Goal: Complete Application Form: Complete application form

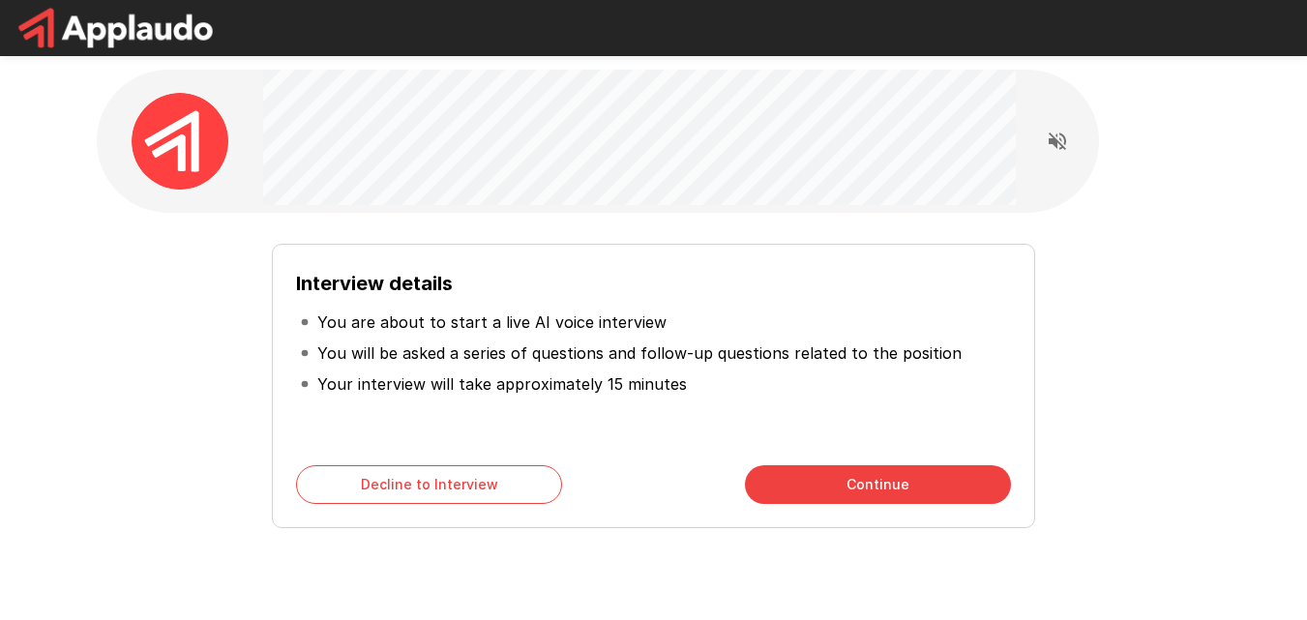
click at [847, 481] on button "Continue" at bounding box center [878, 484] width 266 height 39
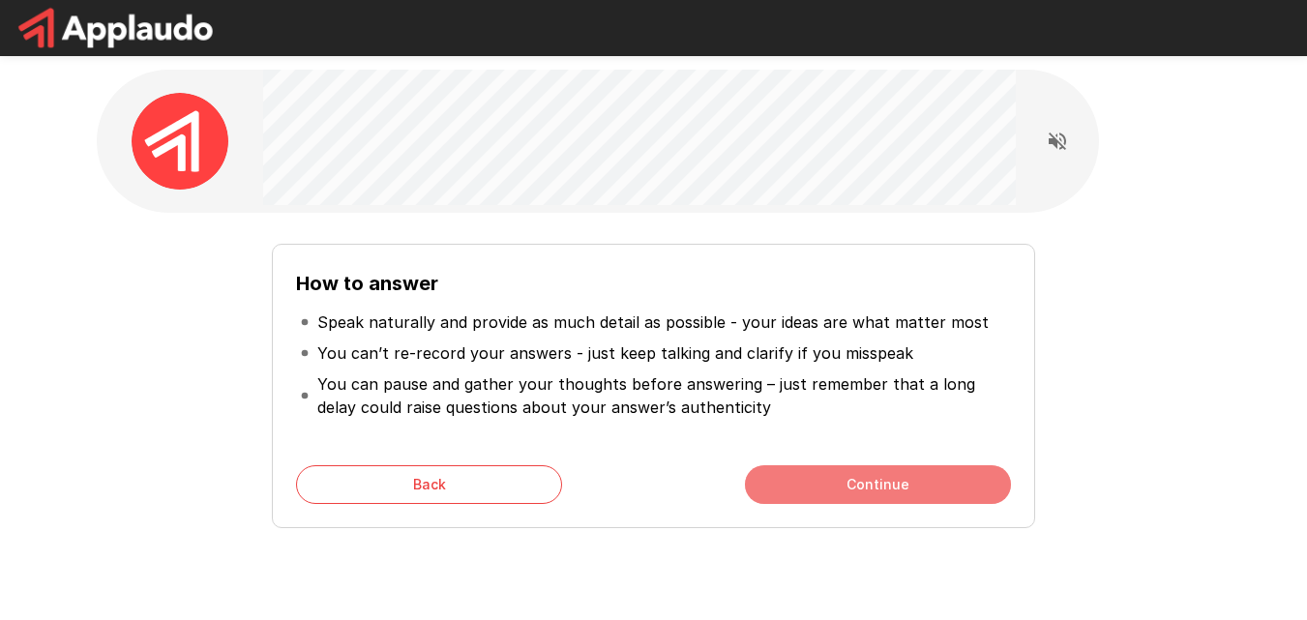
click at [791, 474] on button "Continue" at bounding box center [878, 484] width 266 height 39
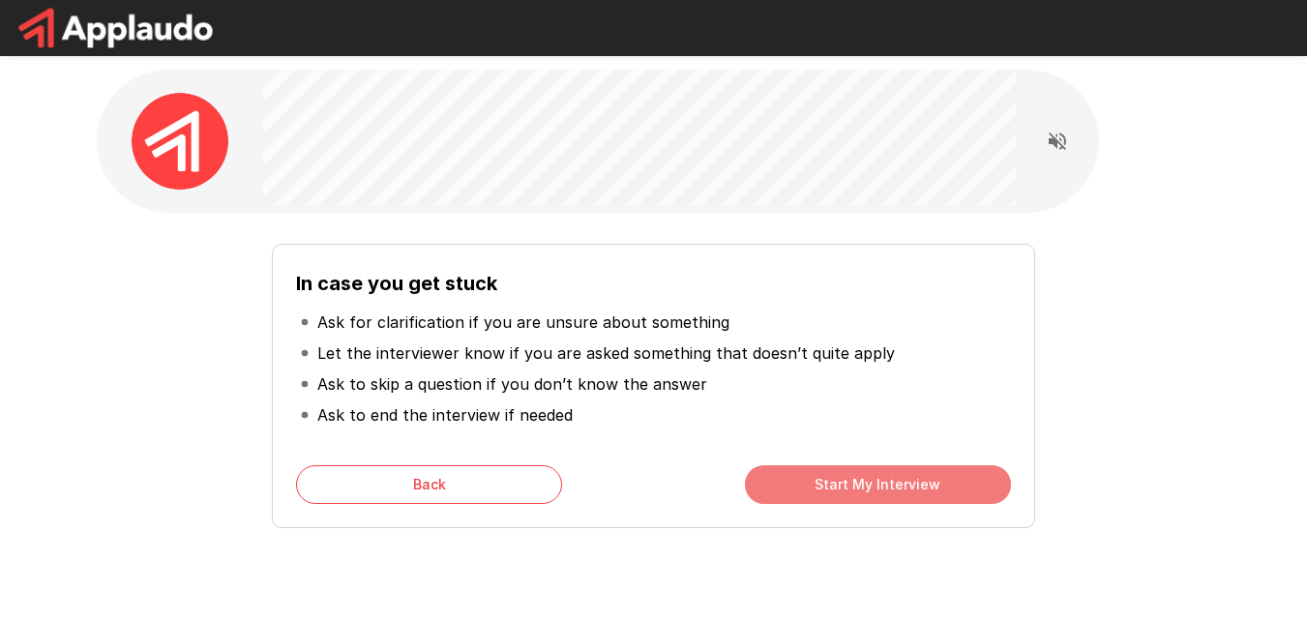
click at [791, 474] on button "Start My Interview" at bounding box center [878, 484] width 266 height 39
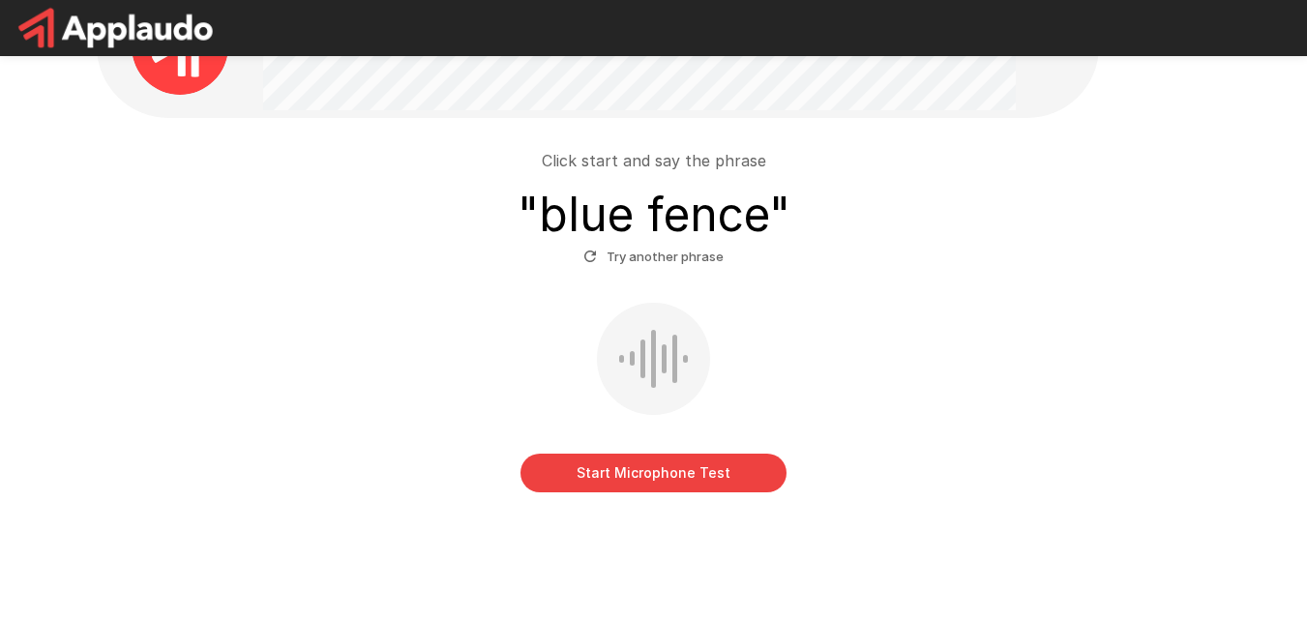
scroll to position [130, 0]
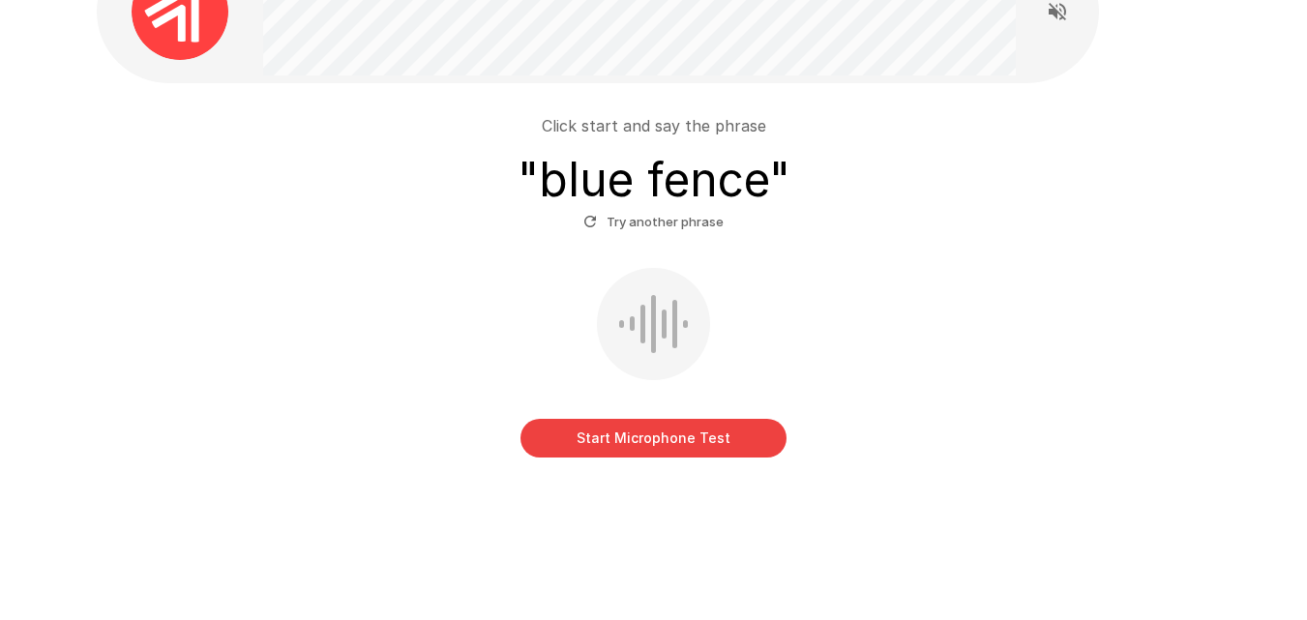
click at [665, 427] on button "Start Microphone Test" at bounding box center [654, 438] width 266 height 39
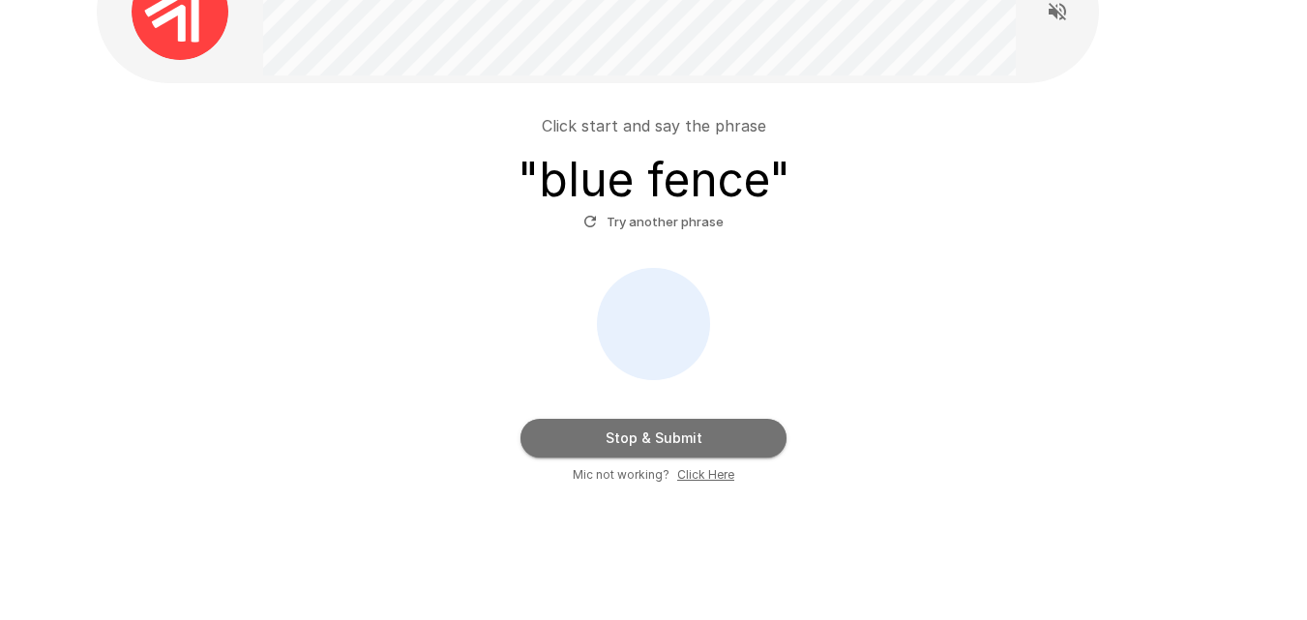
click at [665, 427] on button "Stop & Submit" at bounding box center [654, 438] width 266 height 39
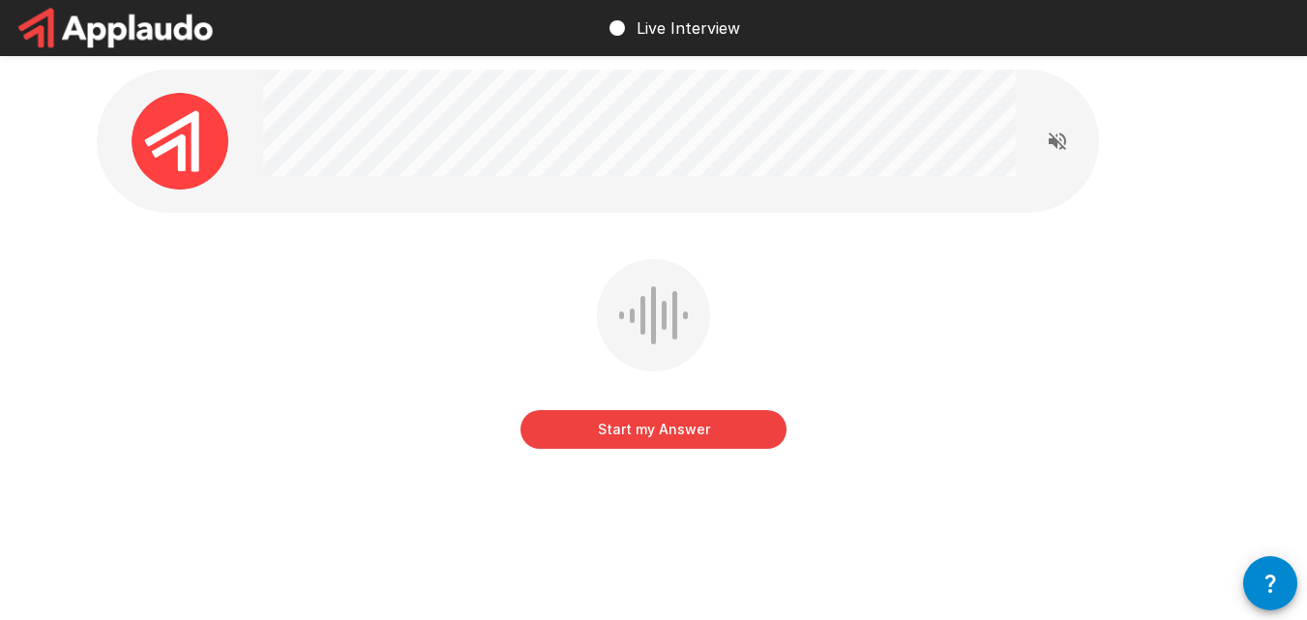
click at [665, 427] on button "Start my Answer" at bounding box center [654, 429] width 266 height 39
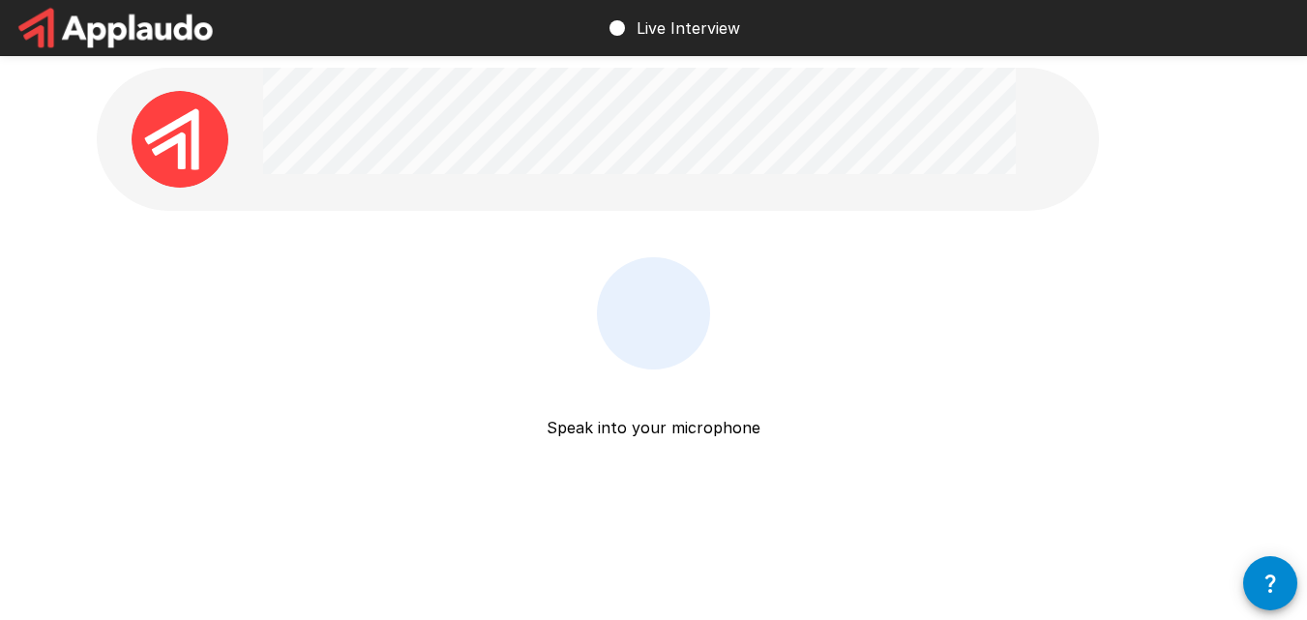
scroll to position [12, 0]
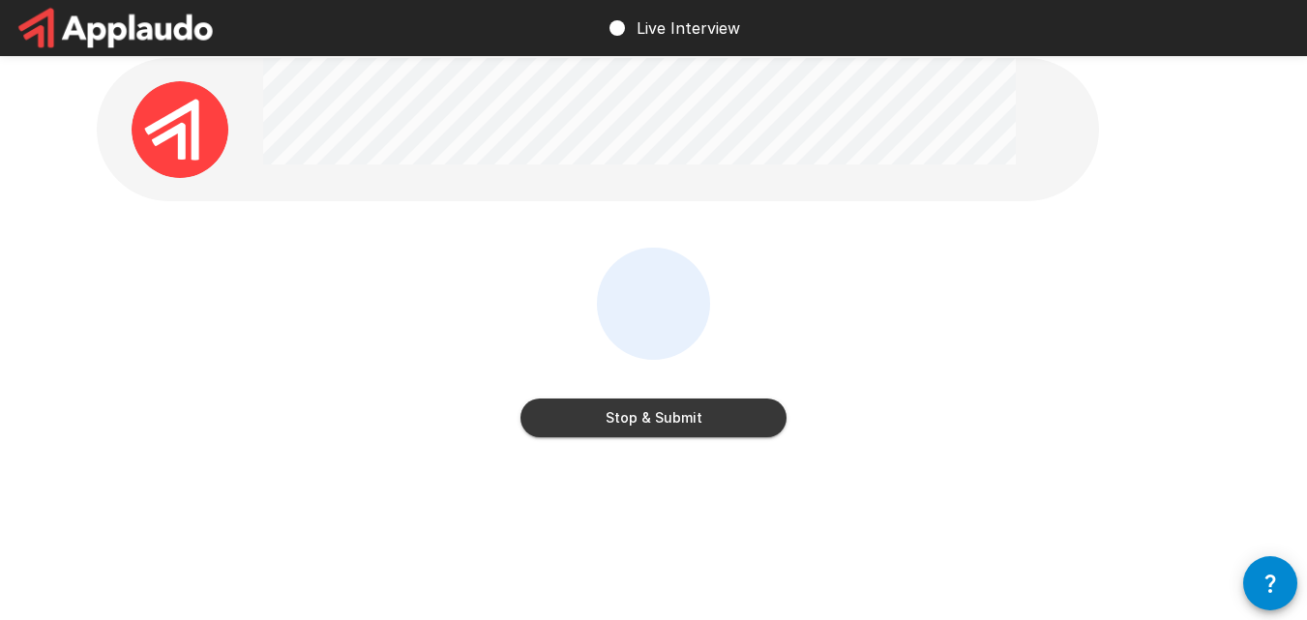
click at [693, 396] on div "Stop & Submit" at bounding box center [654, 398] width 266 height 77
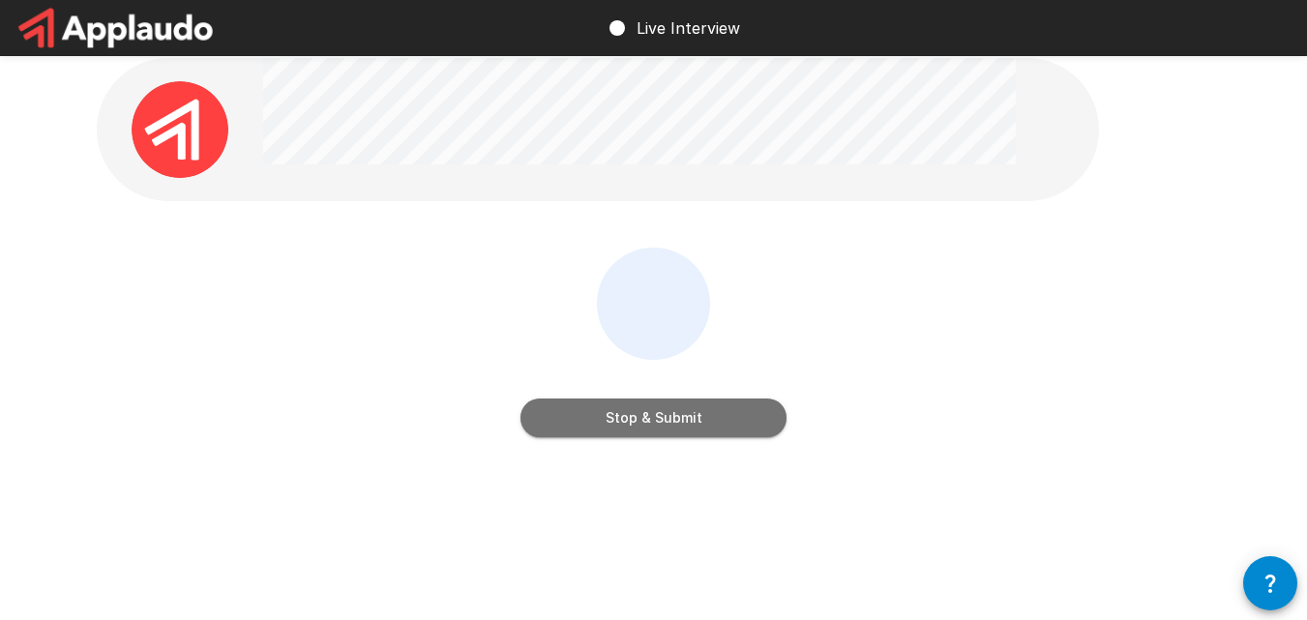
click at [703, 404] on button "Stop & Submit" at bounding box center [654, 418] width 266 height 39
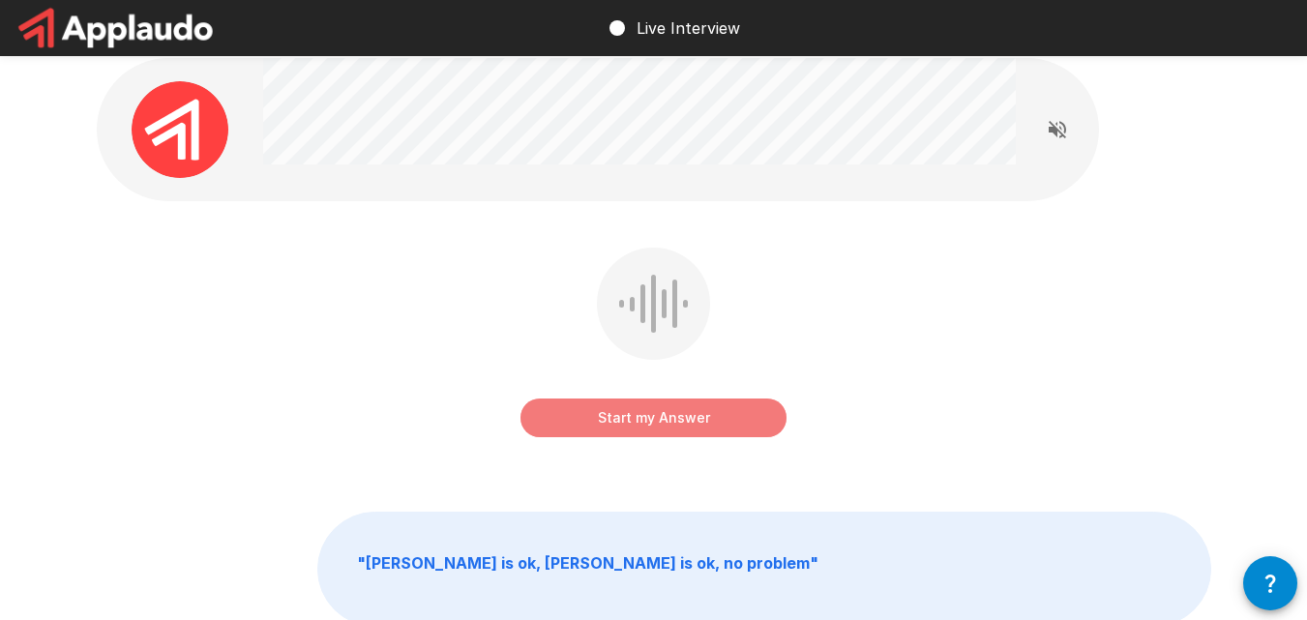
click at [642, 432] on button "Start my Answer" at bounding box center [654, 418] width 266 height 39
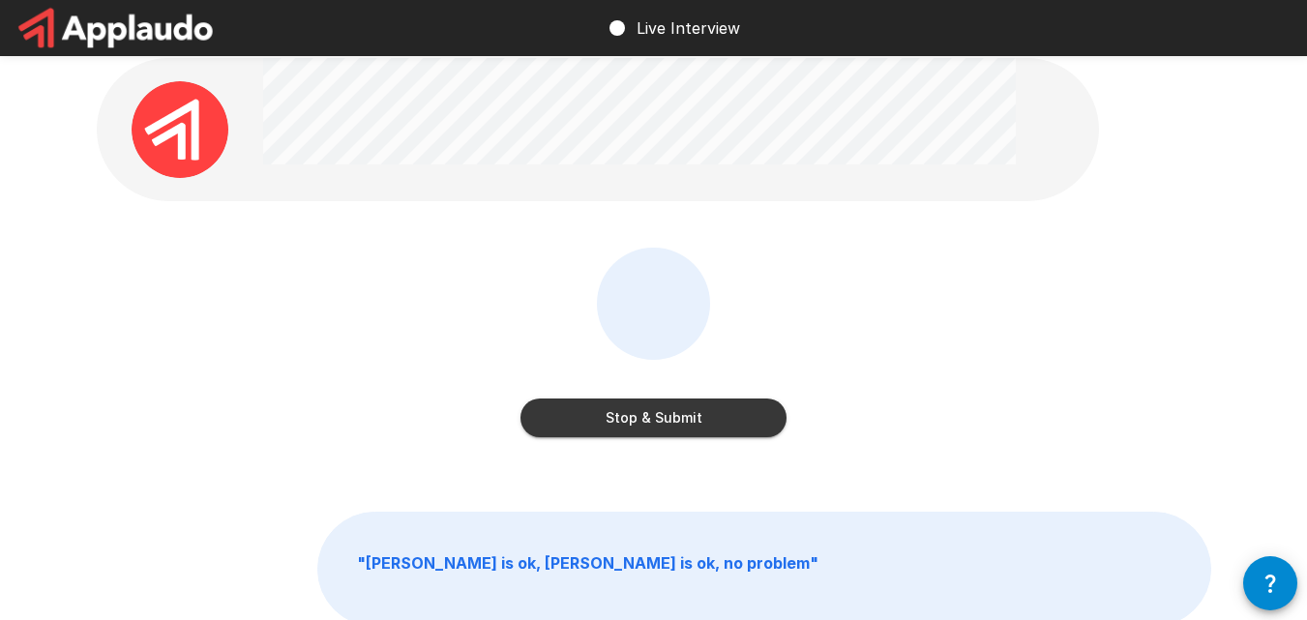
click at [670, 419] on button "Stop & Submit" at bounding box center [654, 418] width 266 height 39
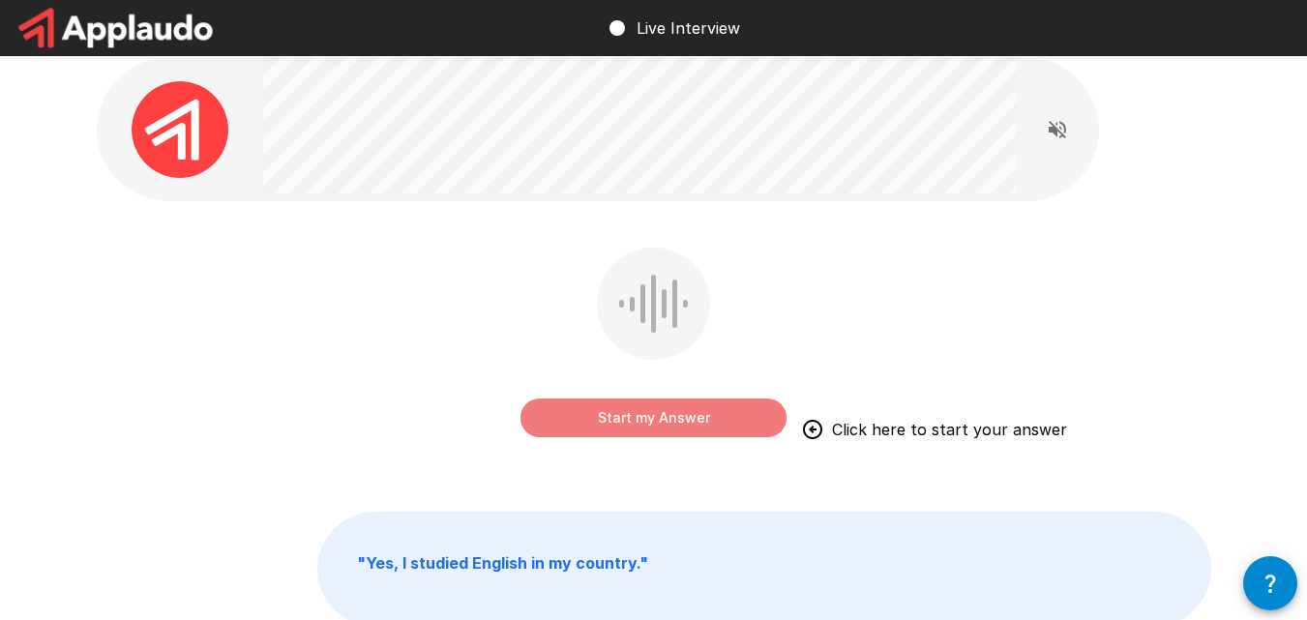
click at [670, 419] on button "Start my Answer" at bounding box center [654, 418] width 266 height 39
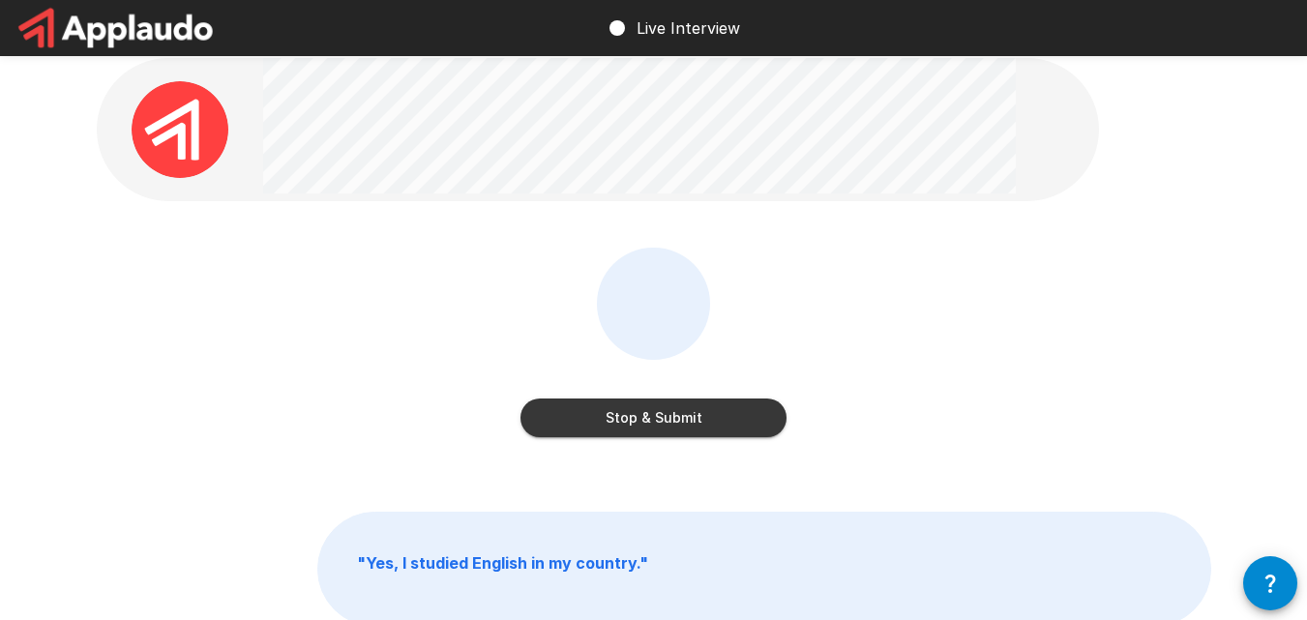
click at [670, 419] on button "Stop & Submit" at bounding box center [654, 418] width 266 height 39
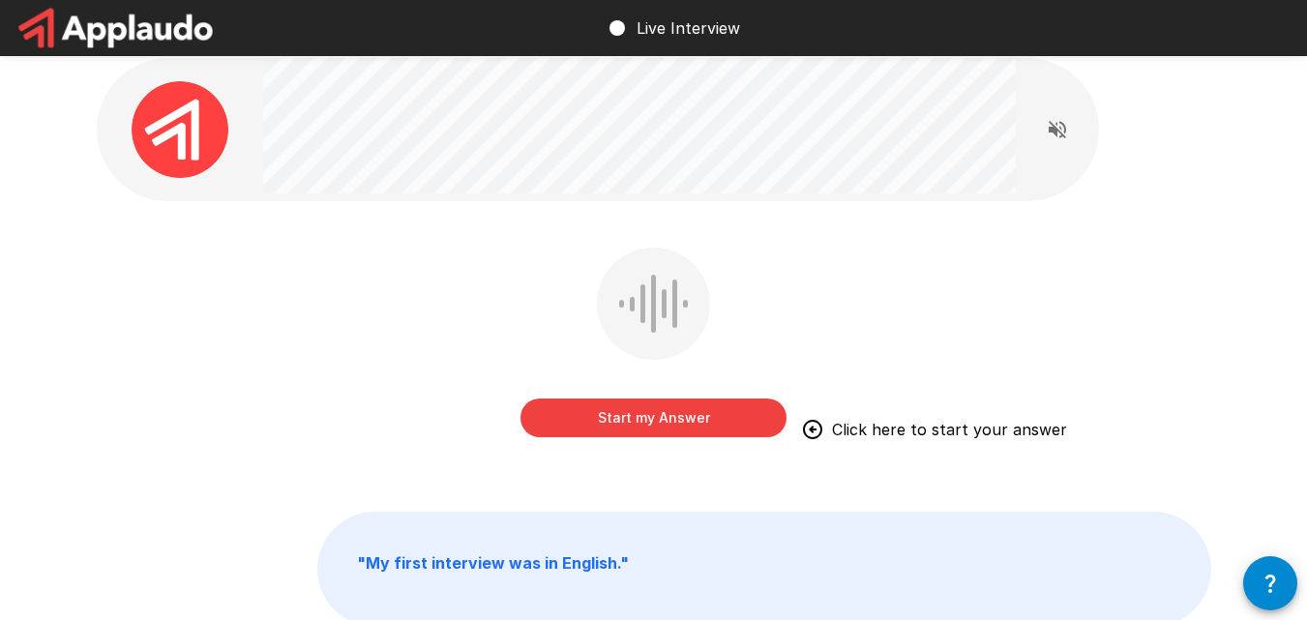
click at [670, 419] on button "Start my Answer" at bounding box center [654, 418] width 266 height 39
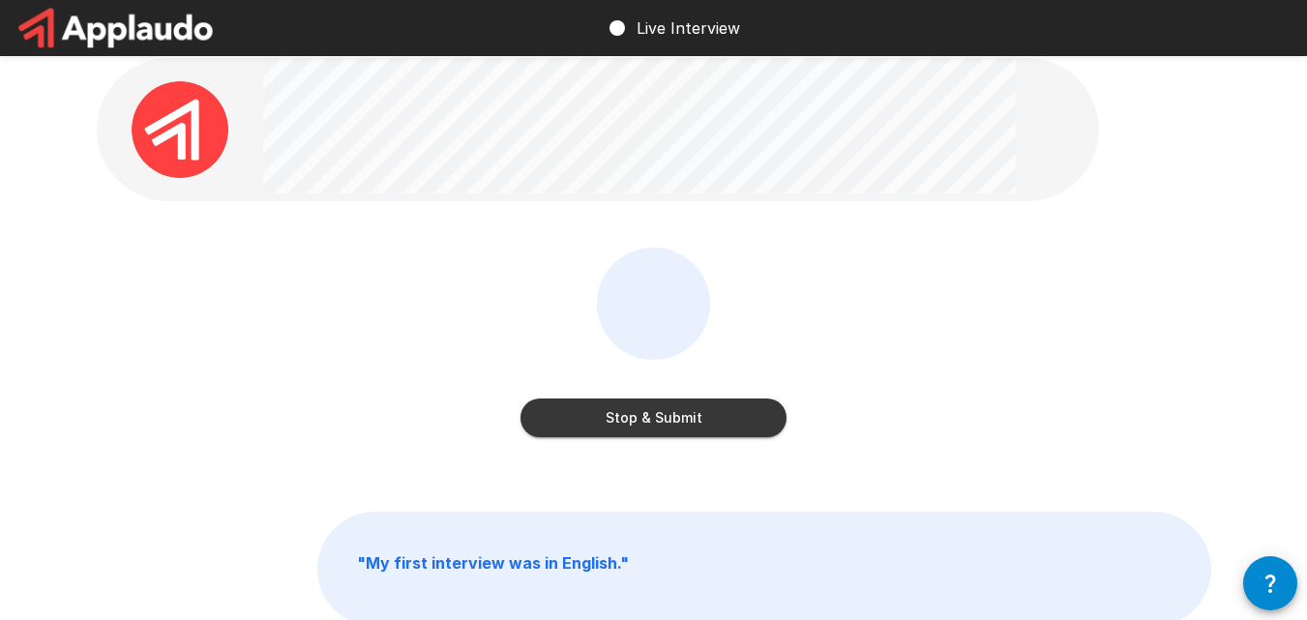
click at [670, 419] on button "Stop & Submit" at bounding box center [654, 418] width 266 height 39
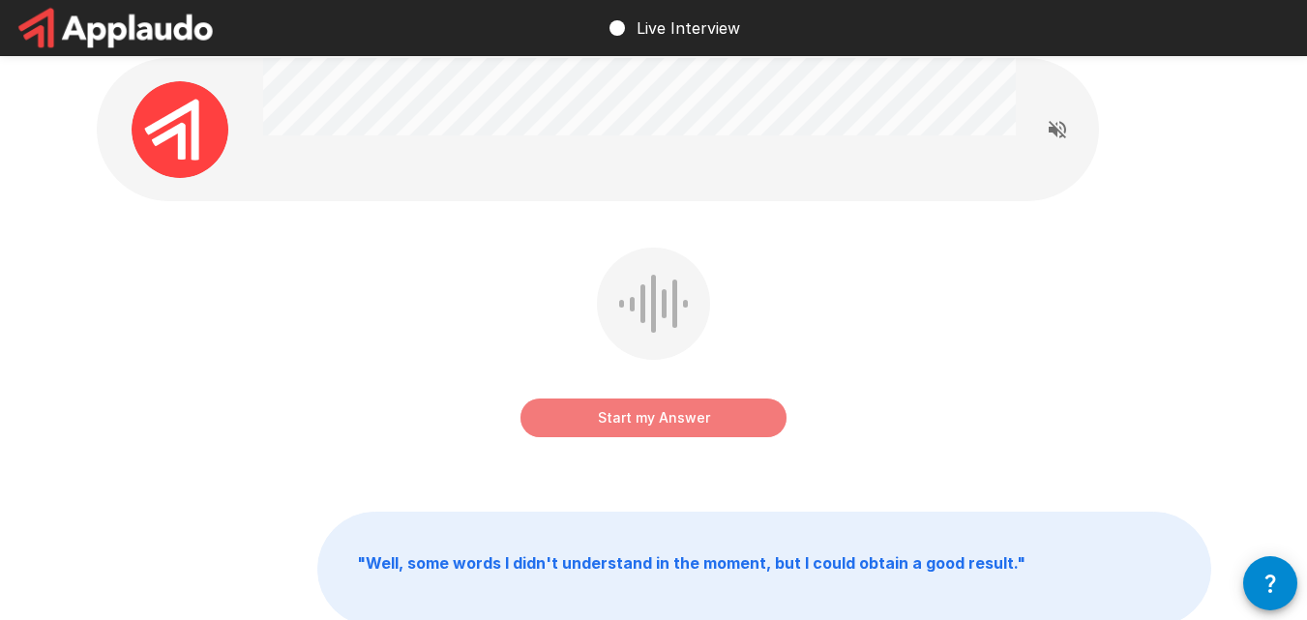
click at [670, 419] on button "Start my Answer" at bounding box center [654, 418] width 266 height 39
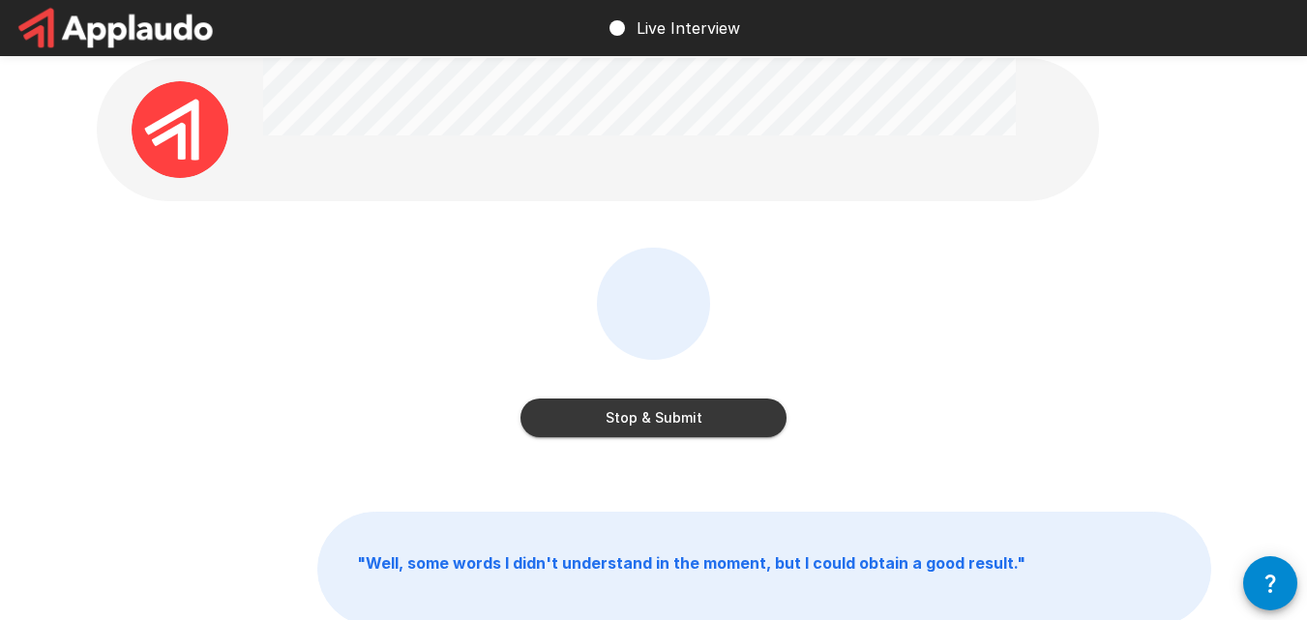
click at [670, 419] on button "Stop & Submit" at bounding box center [654, 418] width 266 height 39
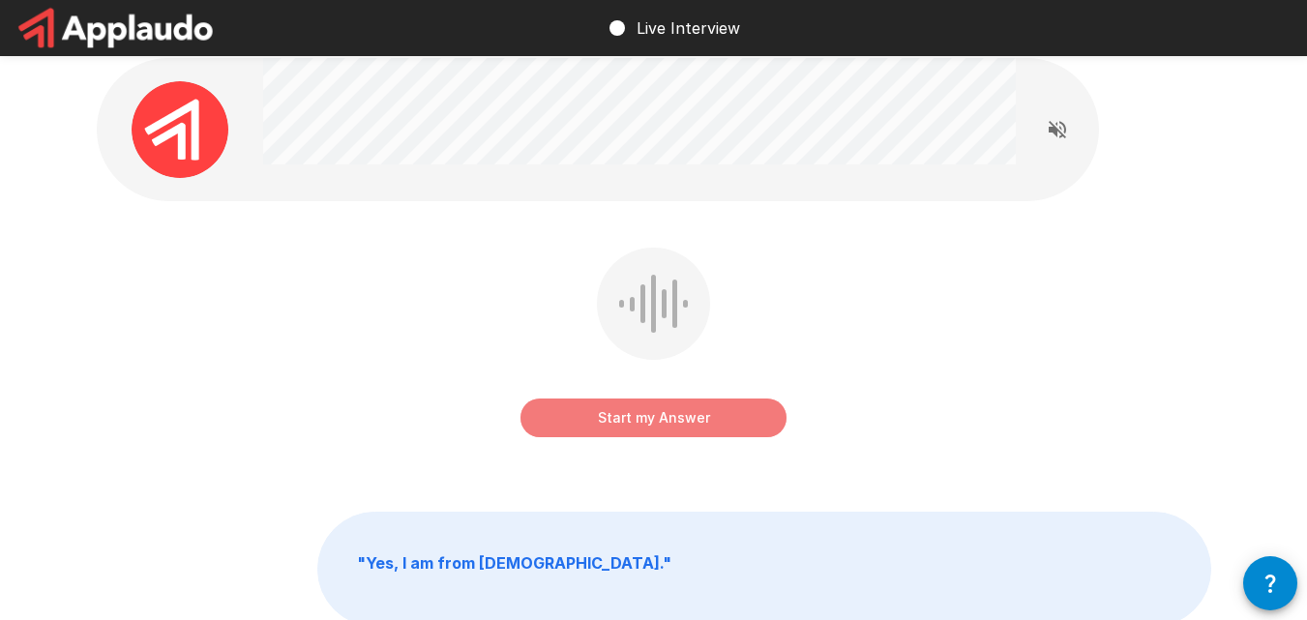
click at [670, 419] on button "Start my Answer" at bounding box center [654, 418] width 266 height 39
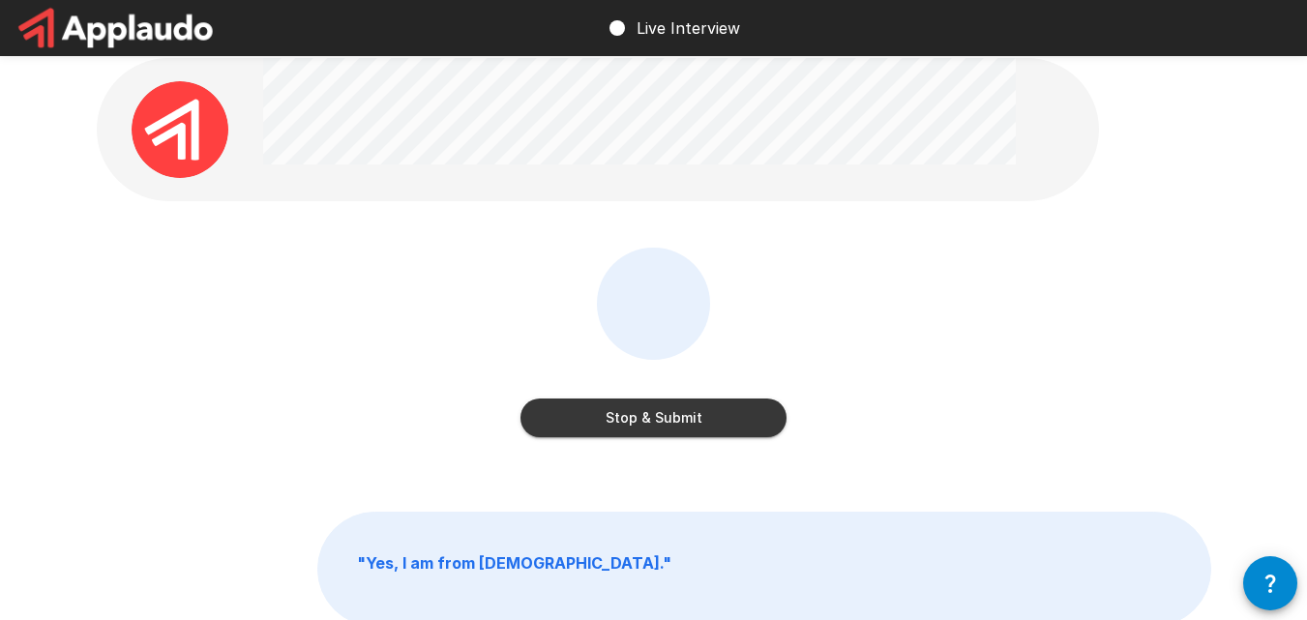
click at [670, 419] on button "Stop & Submit" at bounding box center [654, 418] width 266 height 39
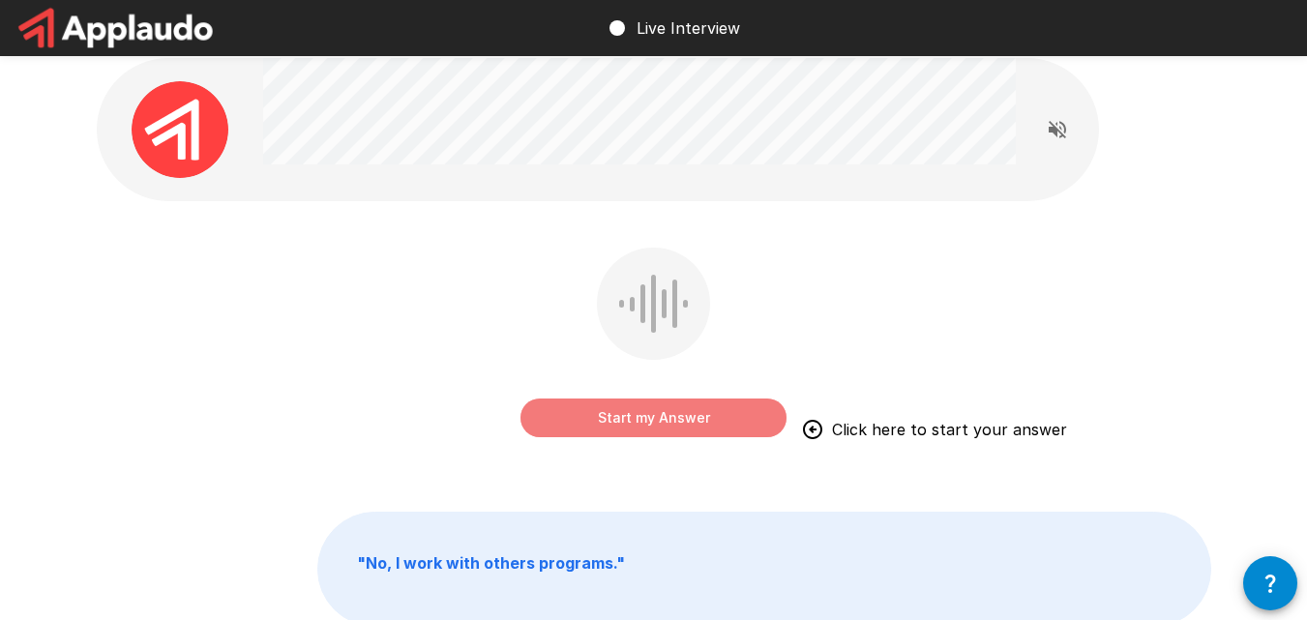
click at [670, 419] on button "Start my Answer" at bounding box center [654, 418] width 266 height 39
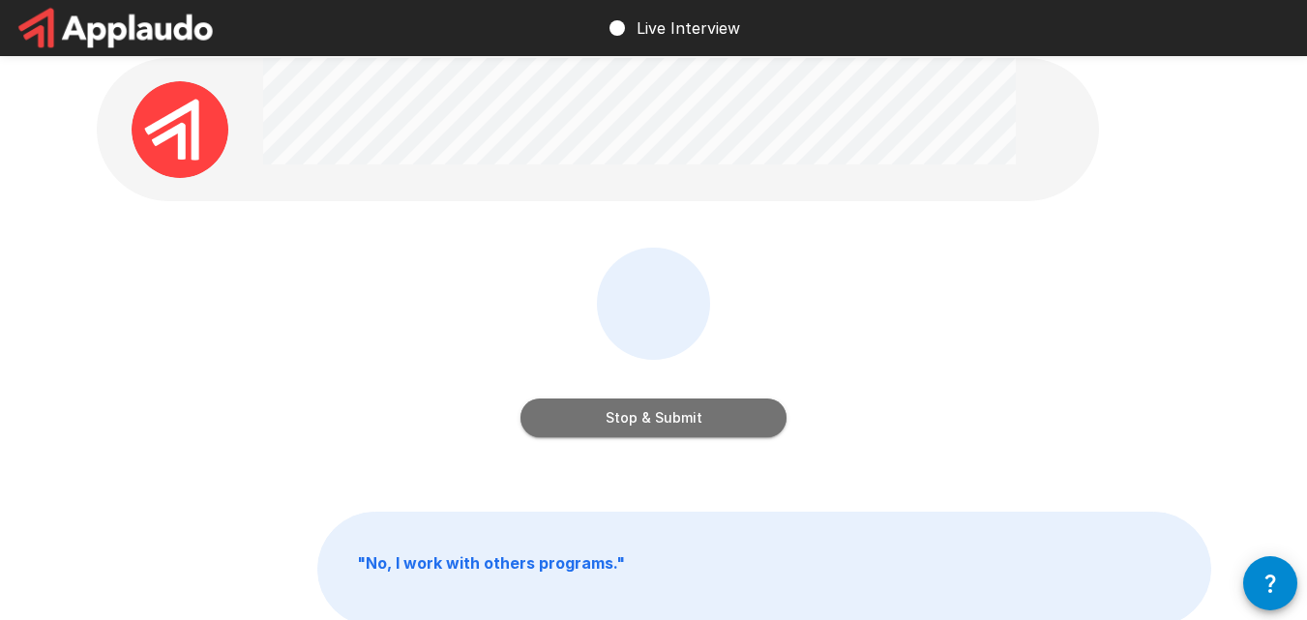
click at [756, 405] on button "Stop & Submit" at bounding box center [654, 418] width 266 height 39
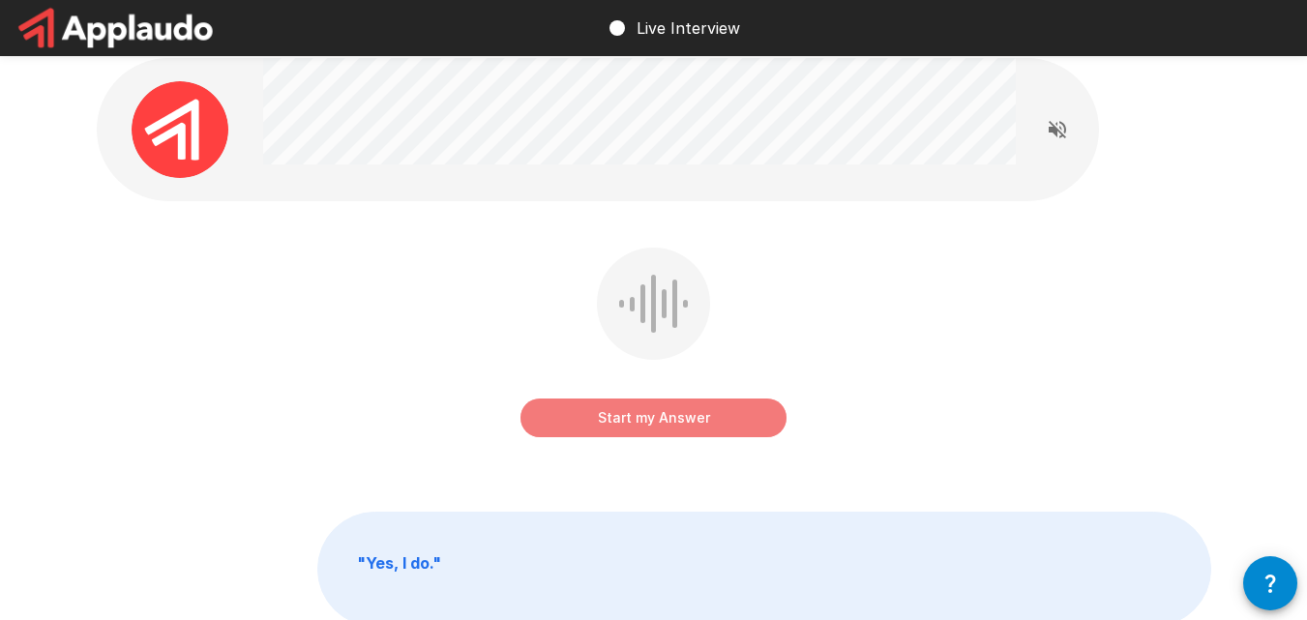
click at [756, 405] on button "Start my Answer" at bounding box center [654, 418] width 266 height 39
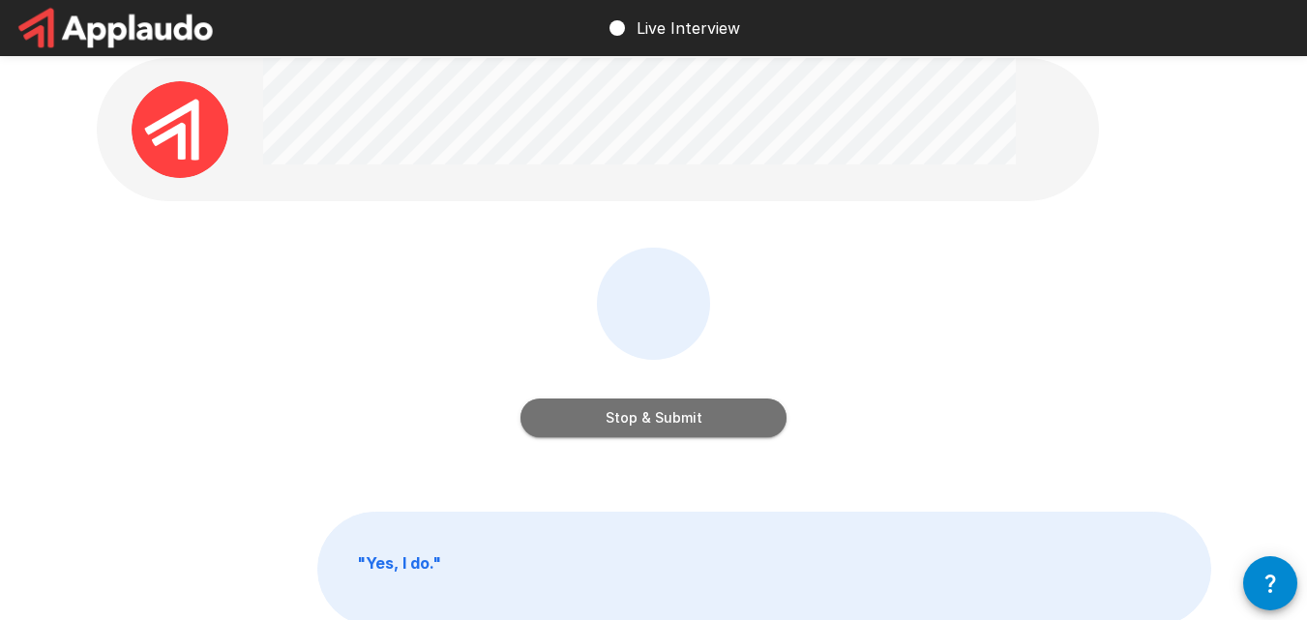
click at [746, 413] on button "Stop & Submit" at bounding box center [654, 418] width 266 height 39
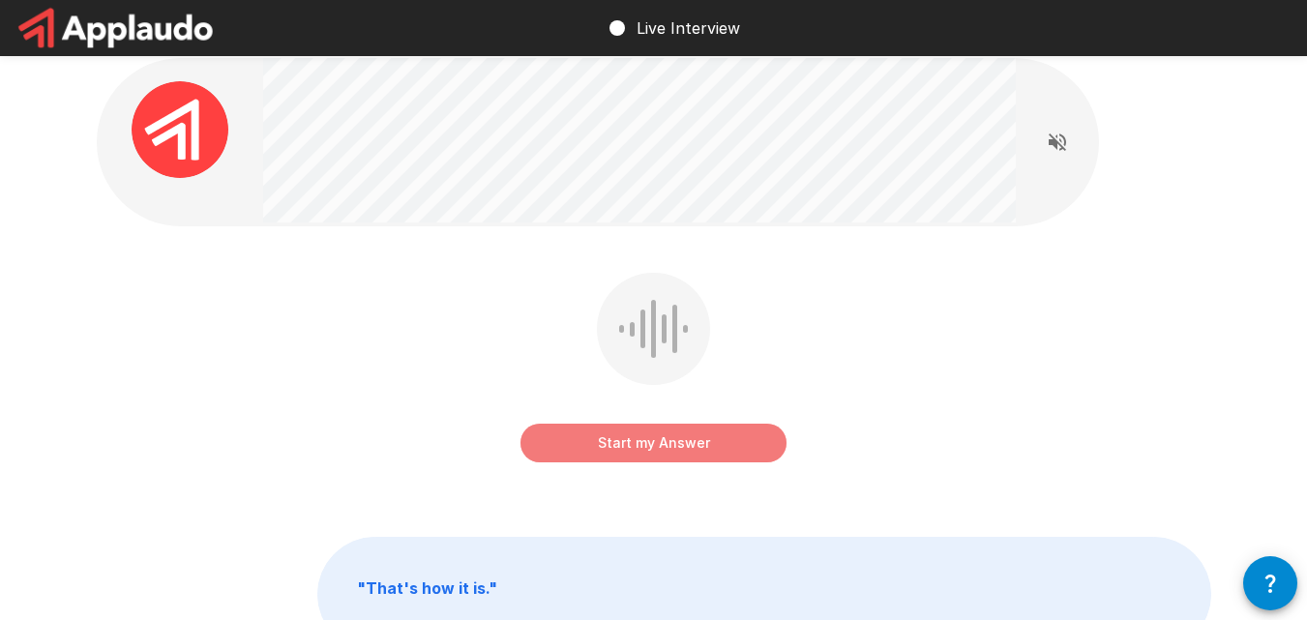
click at [710, 426] on button "Start my Answer" at bounding box center [654, 443] width 266 height 39
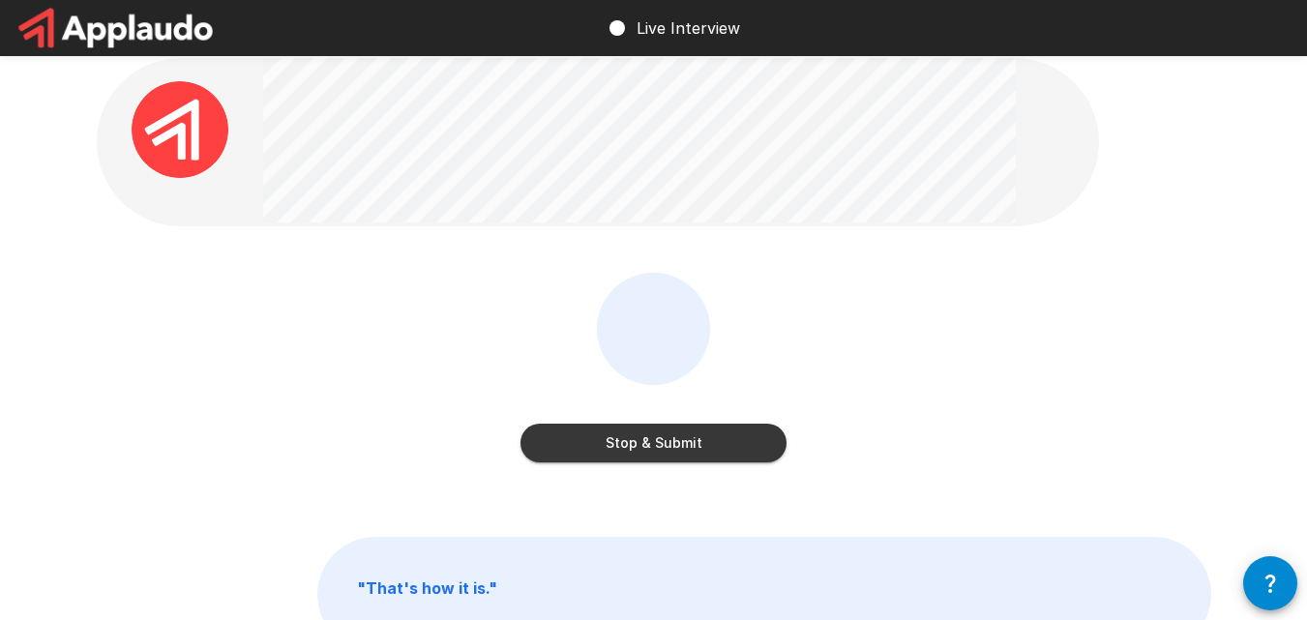
click at [642, 431] on button "Stop & Submit" at bounding box center [654, 443] width 266 height 39
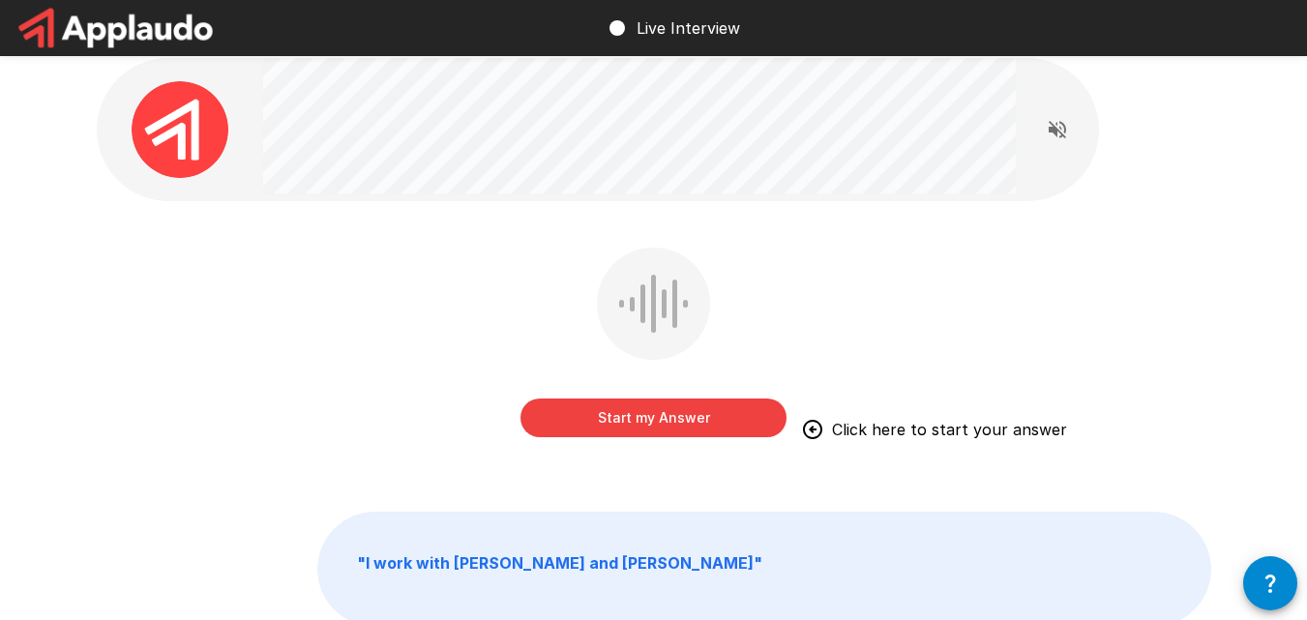
click at [642, 431] on button "Start my Answer" at bounding box center [654, 418] width 266 height 39
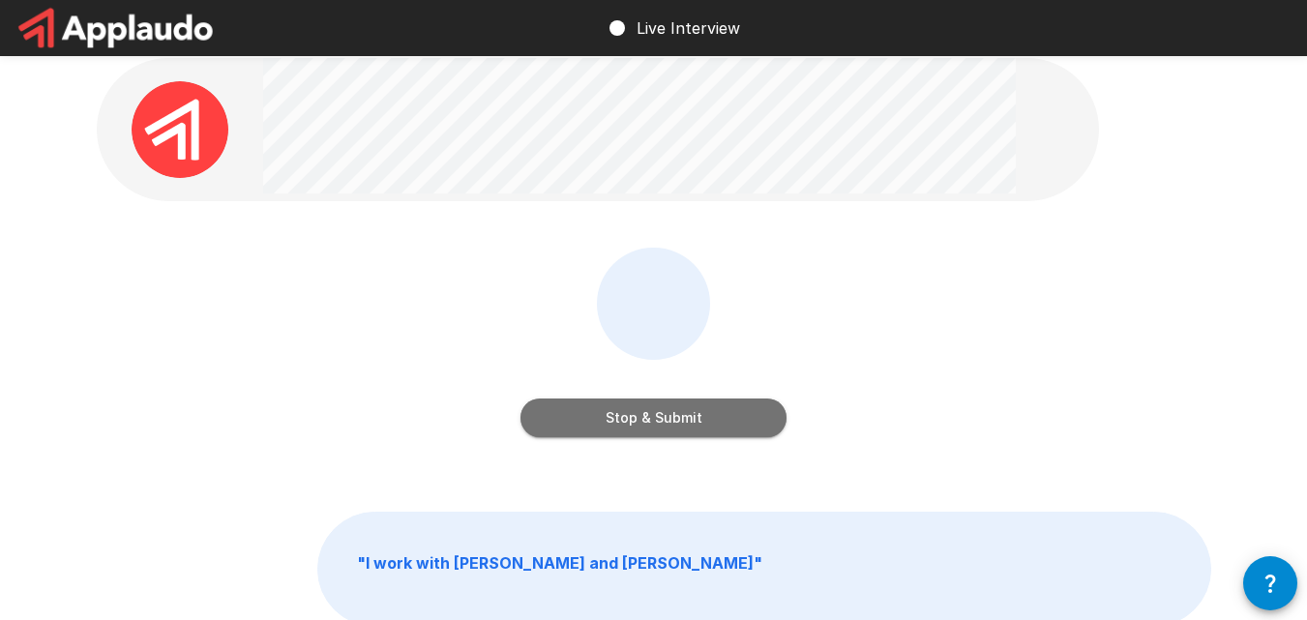
click at [635, 414] on button "Stop & Submit" at bounding box center [654, 418] width 266 height 39
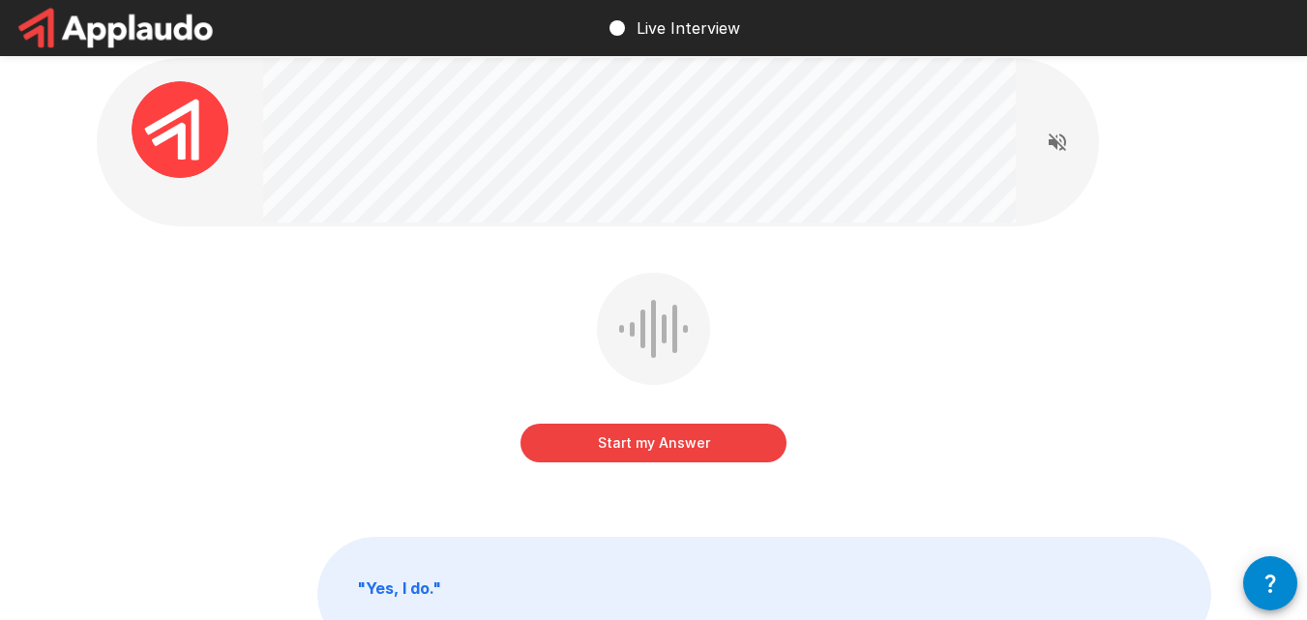
click at [665, 444] on button "Start my Answer" at bounding box center [654, 443] width 266 height 39
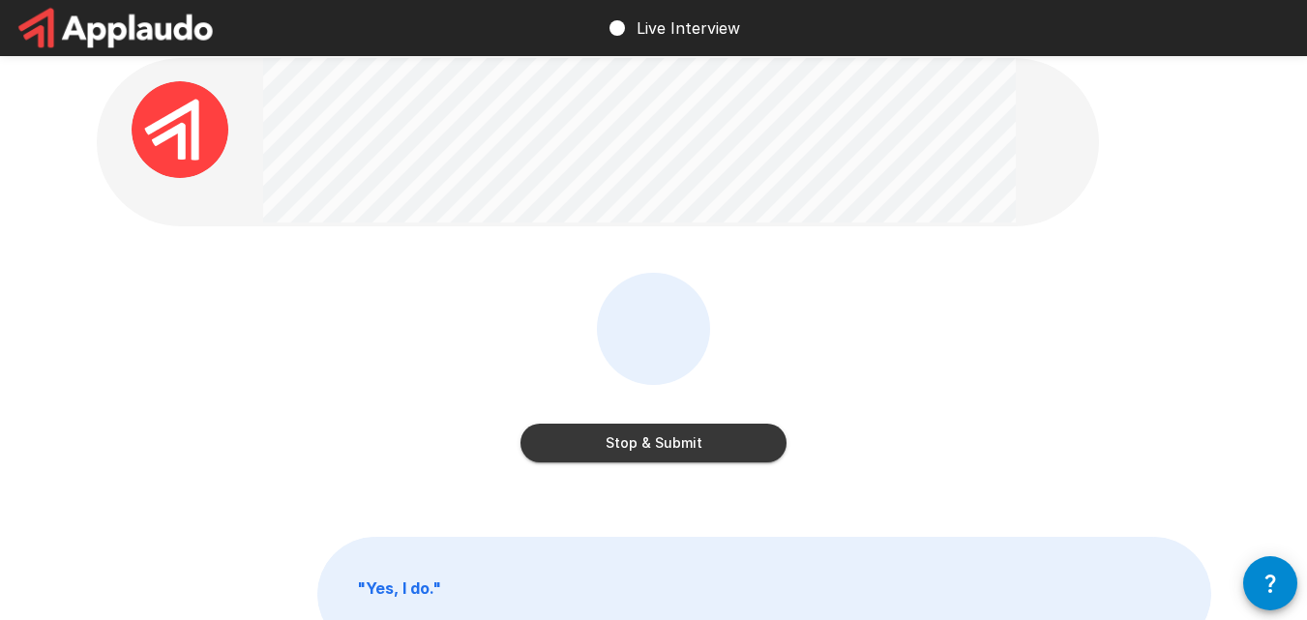
click at [665, 444] on button "Stop & Submit" at bounding box center [654, 443] width 266 height 39
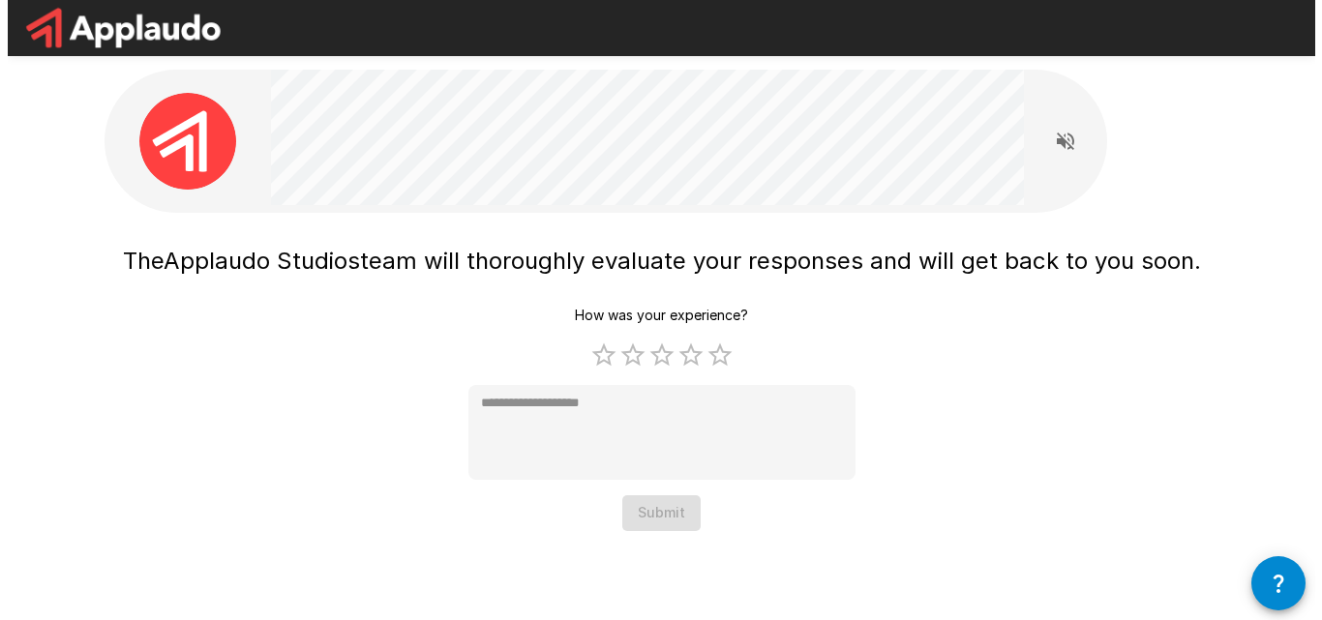
scroll to position [0, 0]
click at [731, 362] on label "5 Stars" at bounding box center [718, 355] width 29 height 29
type textarea "*"
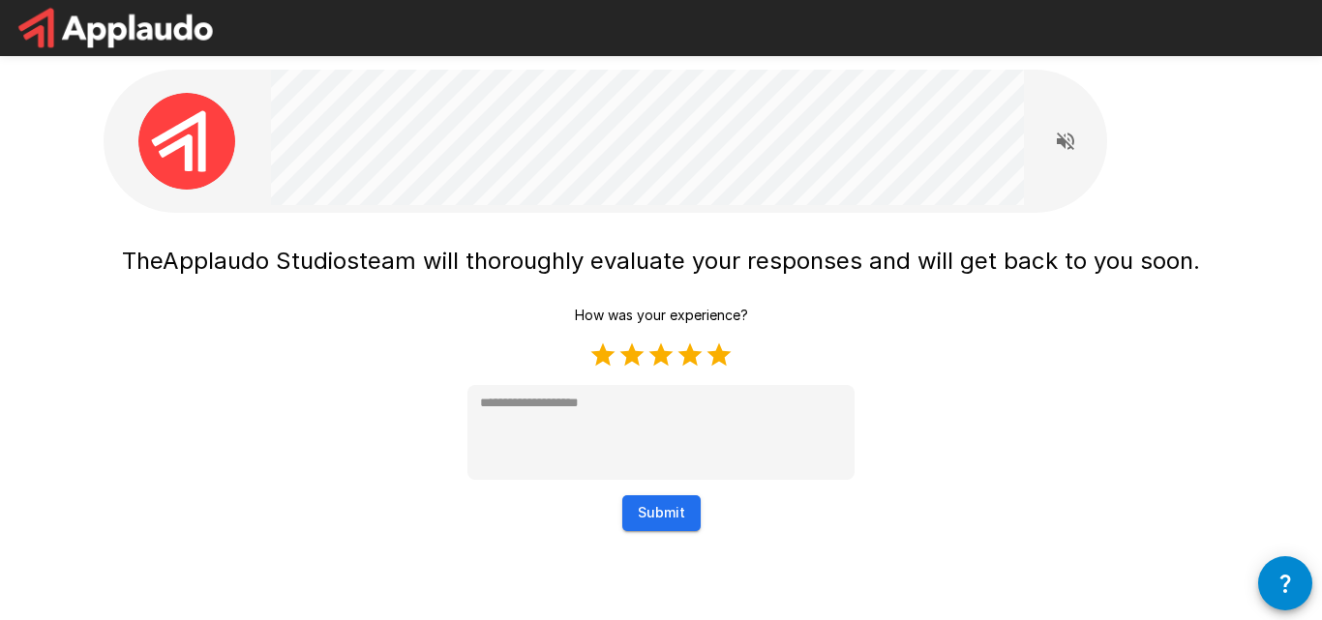
click at [689, 516] on button "Submit" at bounding box center [661, 513] width 78 height 36
